Goal: Check status: Check status

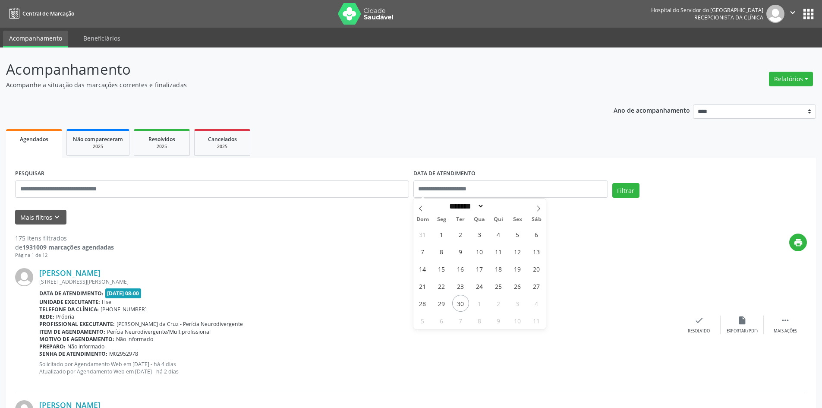
select select "*"
click at [136, 189] on input "text" at bounding box center [212, 188] width 394 height 17
type input "**********"
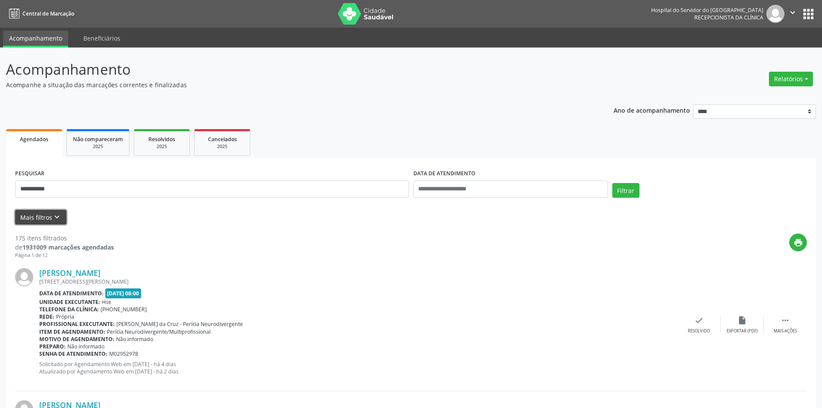
click at [54, 215] on icon "keyboard_arrow_down" at bounding box center [56, 216] width 9 height 9
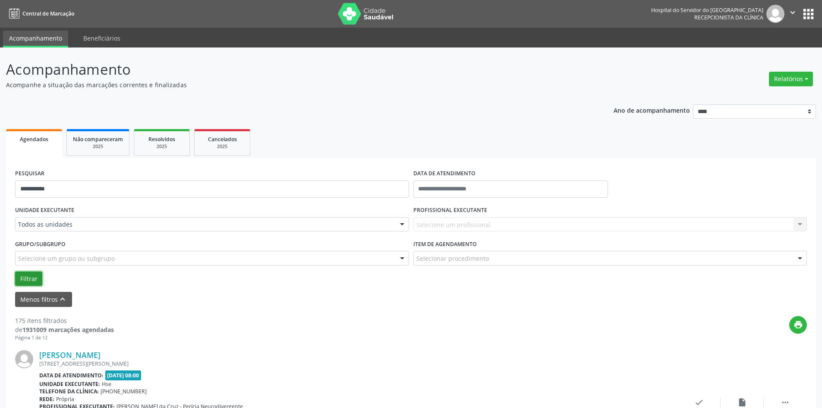
click at [32, 277] on button "Filtrar" at bounding box center [28, 278] width 27 height 15
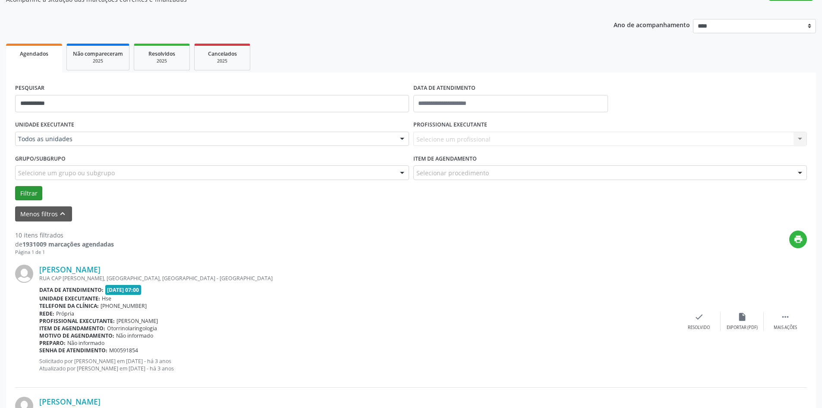
scroll to position [86, 0]
click at [54, 269] on link "[PERSON_NAME]" at bounding box center [69, 268] width 61 height 9
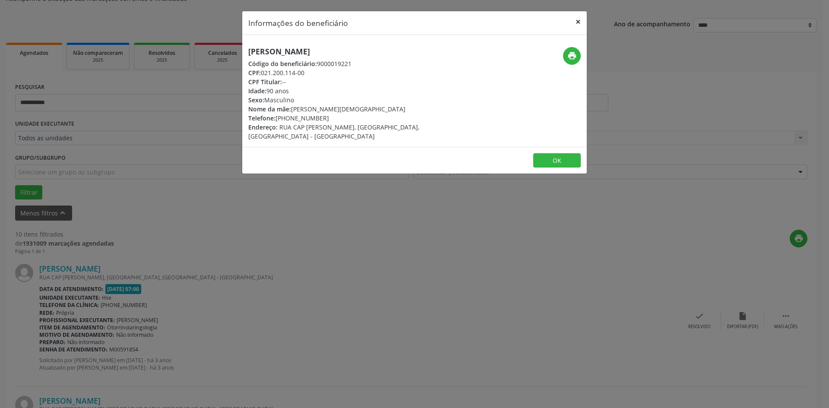
click at [577, 22] on button "×" at bounding box center [577, 21] width 17 height 21
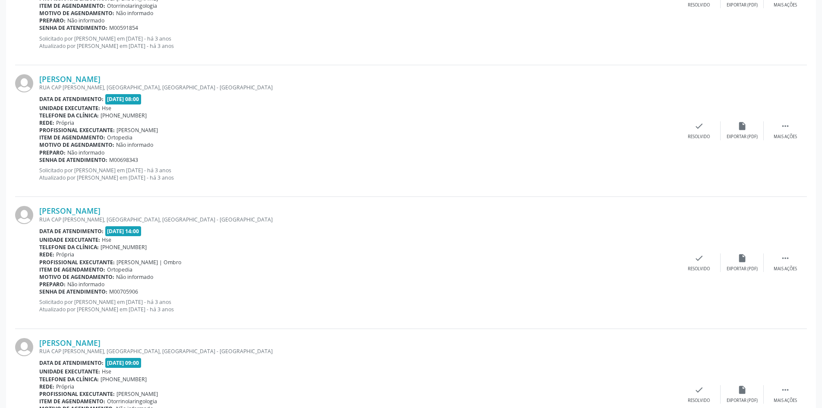
scroll to position [432, 0]
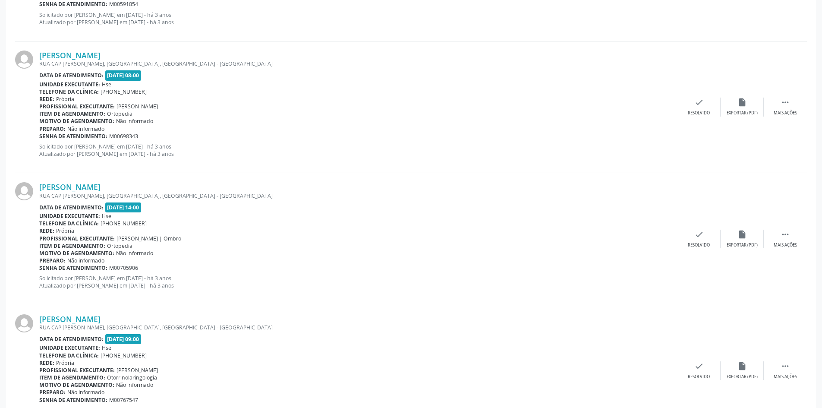
click at [62, 195] on div "RUA CAP [PERSON_NAME], [GEOGRAPHIC_DATA], [GEOGRAPHIC_DATA] - [GEOGRAPHIC_DATA]" at bounding box center [358, 195] width 638 height 7
click at [60, 189] on link "[PERSON_NAME]" at bounding box center [69, 186] width 61 height 9
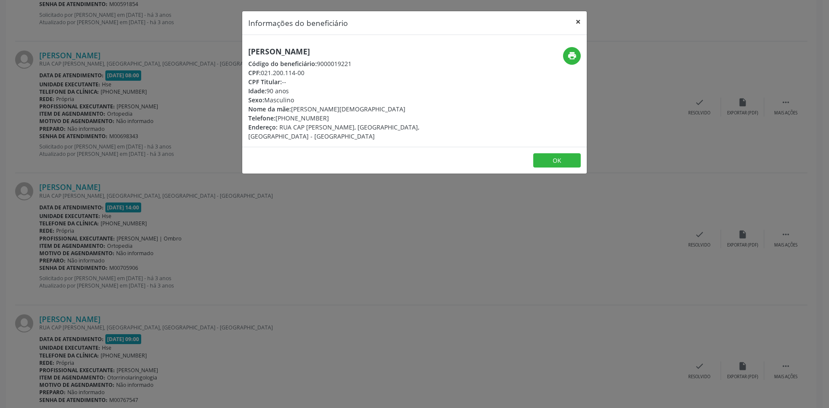
click at [579, 22] on button "×" at bounding box center [577, 21] width 17 height 21
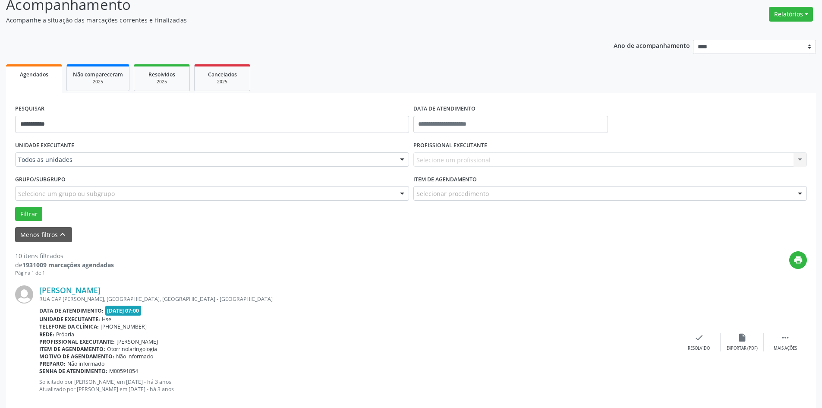
scroll to position [43, 0]
